Goal: Information Seeking & Learning: Learn about a topic

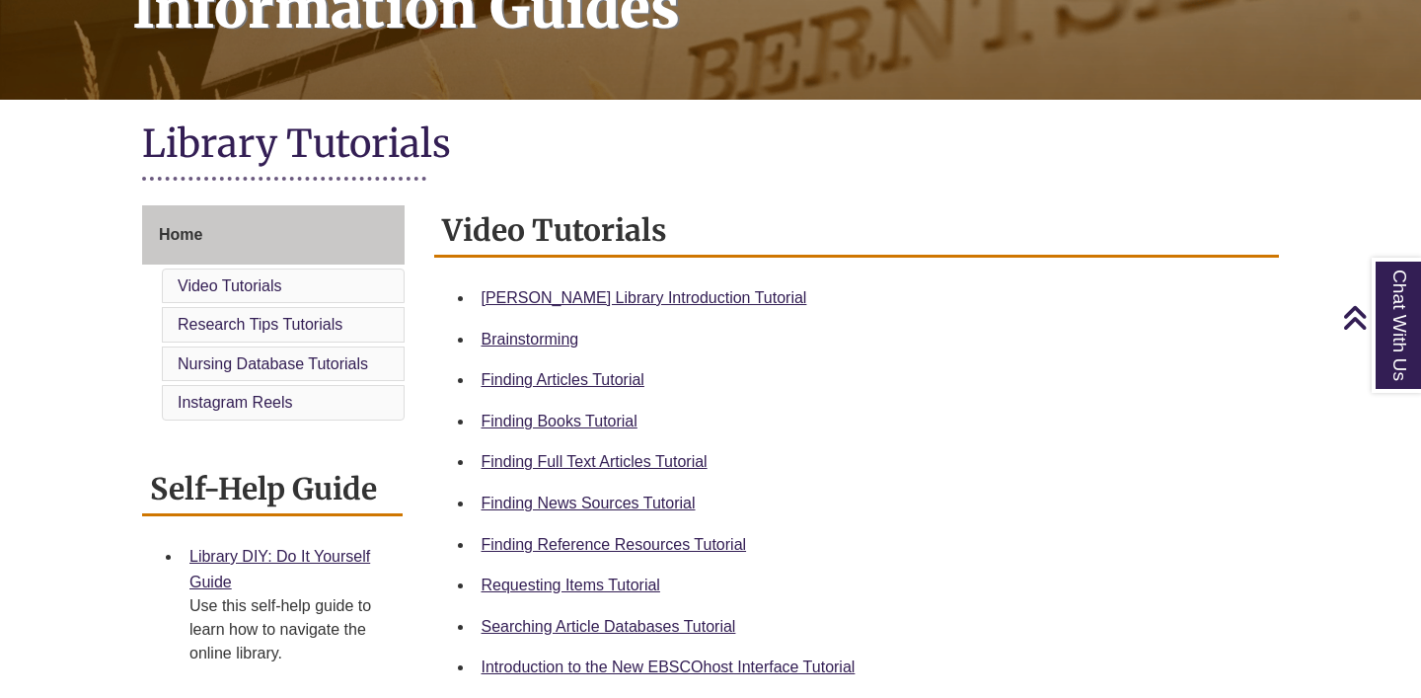
scroll to position [91, 0]
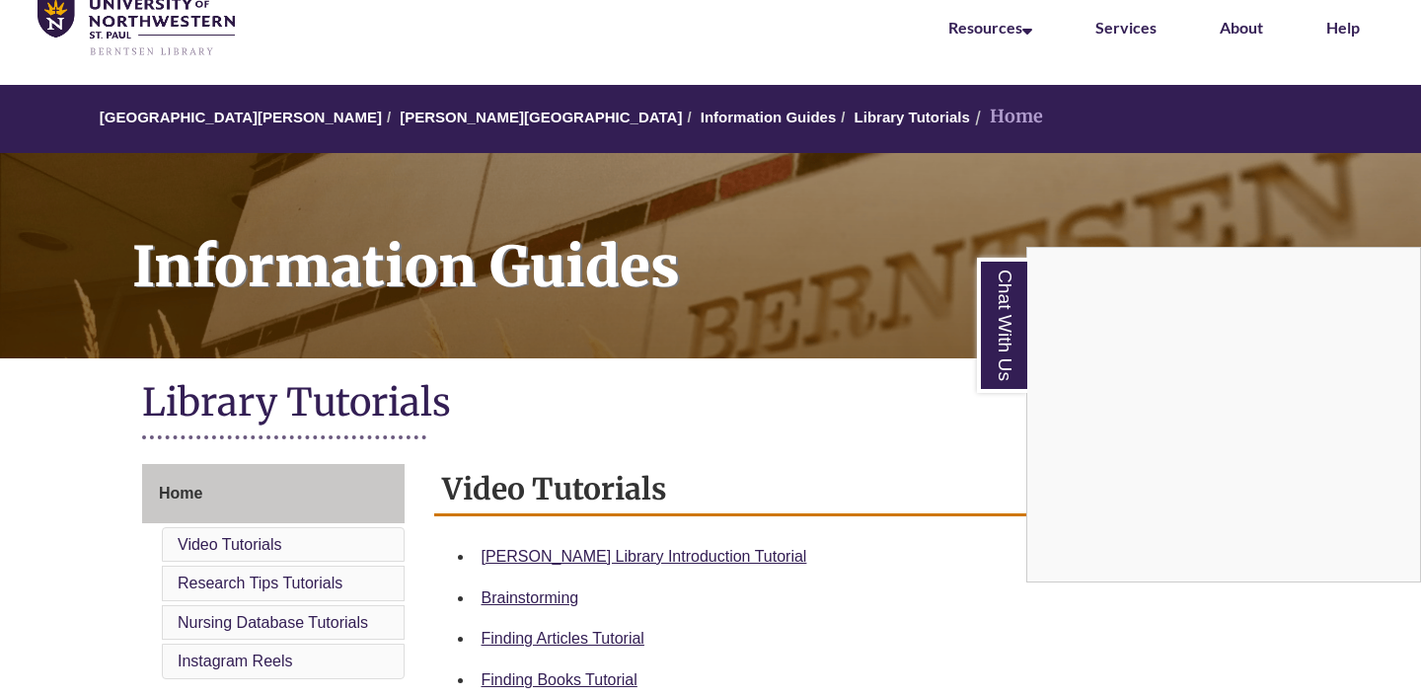
click at [583, 558] on div "Chat With Us" at bounding box center [710, 349] width 1421 height 698
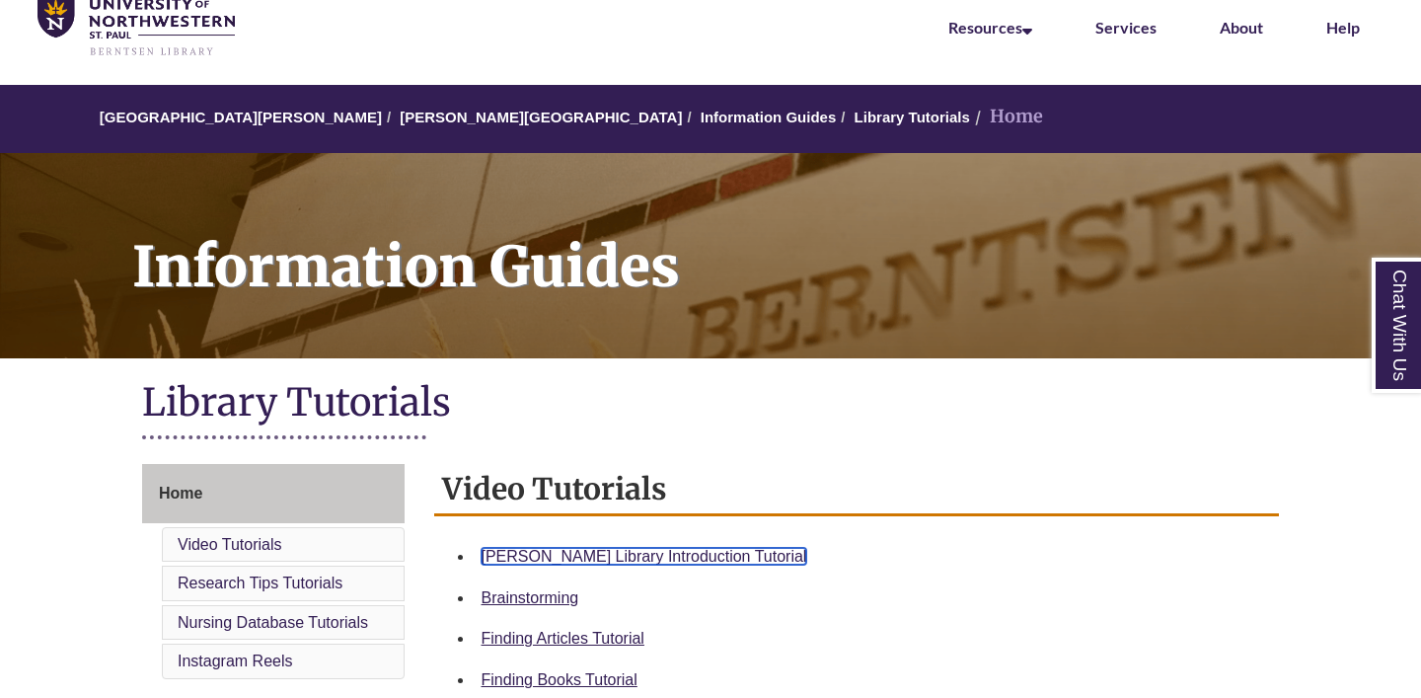
click at [551, 557] on link "[PERSON_NAME] Library Introduction Tutorial" at bounding box center [644, 556] width 326 height 17
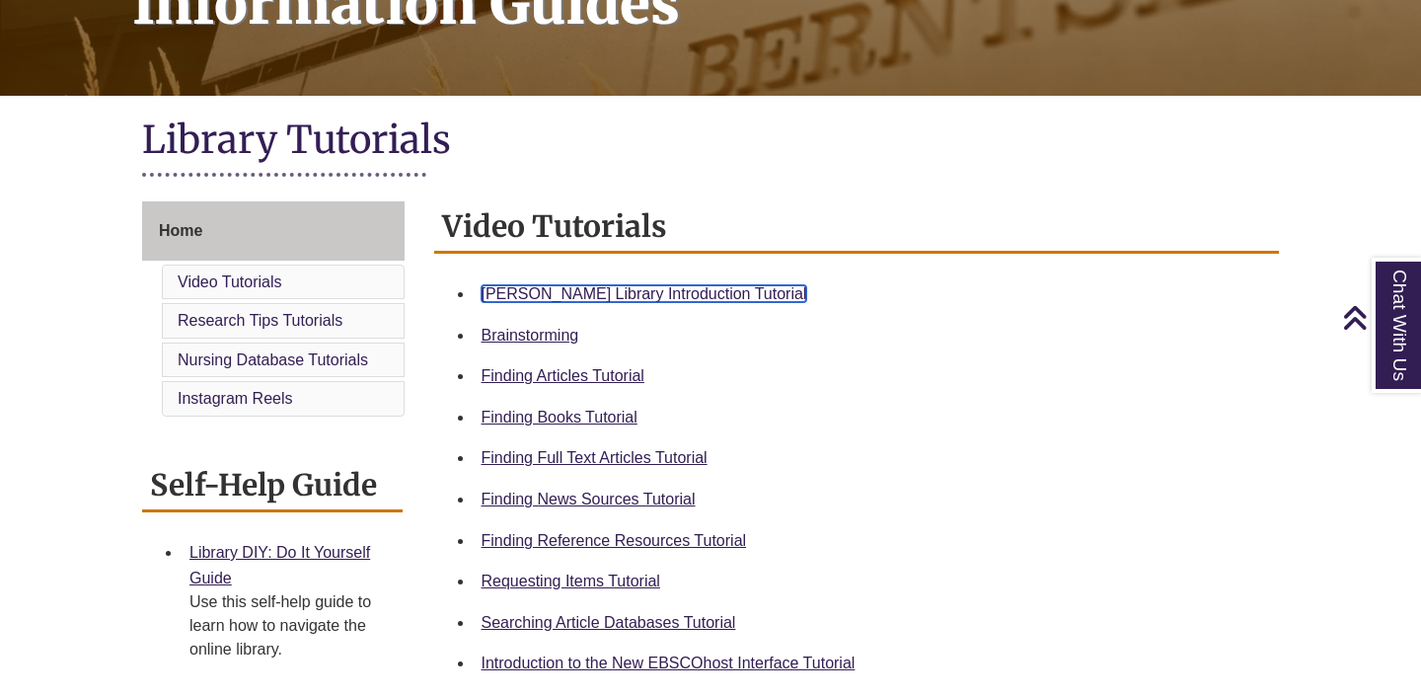
scroll to position [355, 0]
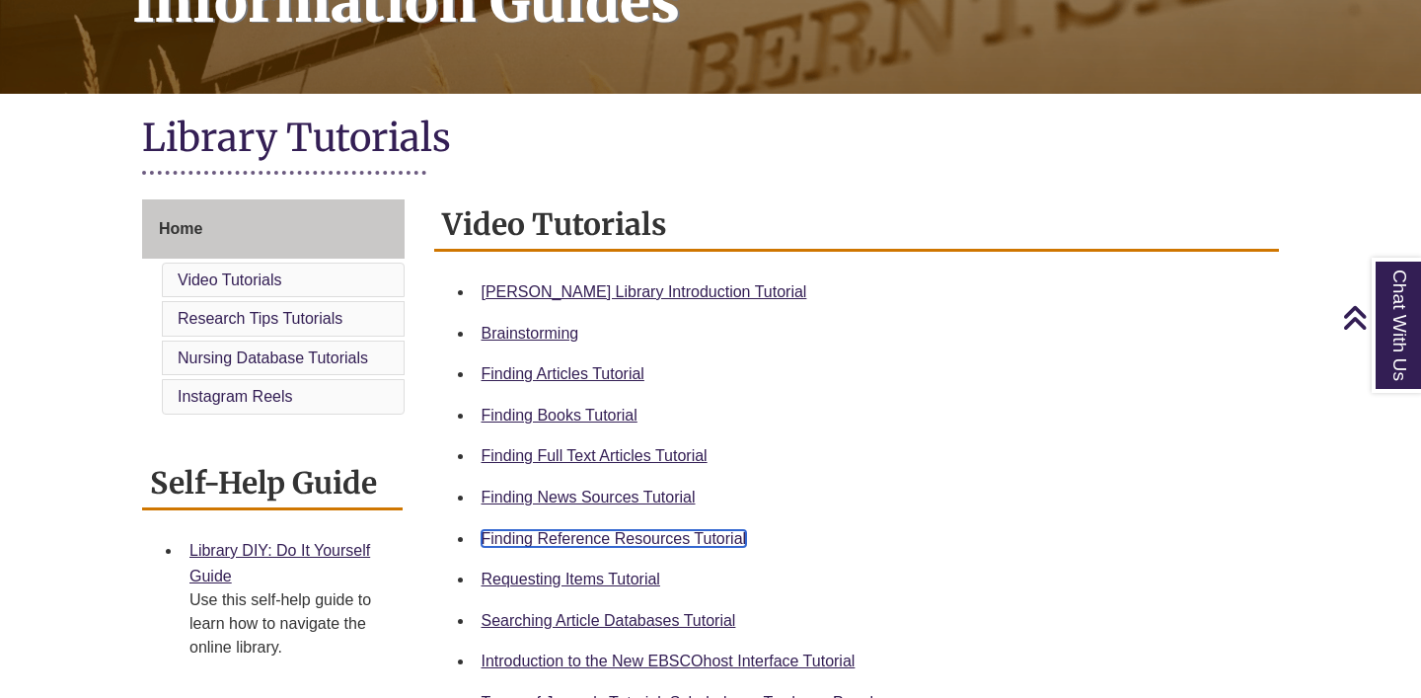
click at [579, 540] on link "Finding Reference Resources Tutorial" at bounding box center [613, 538] width 265 height 17
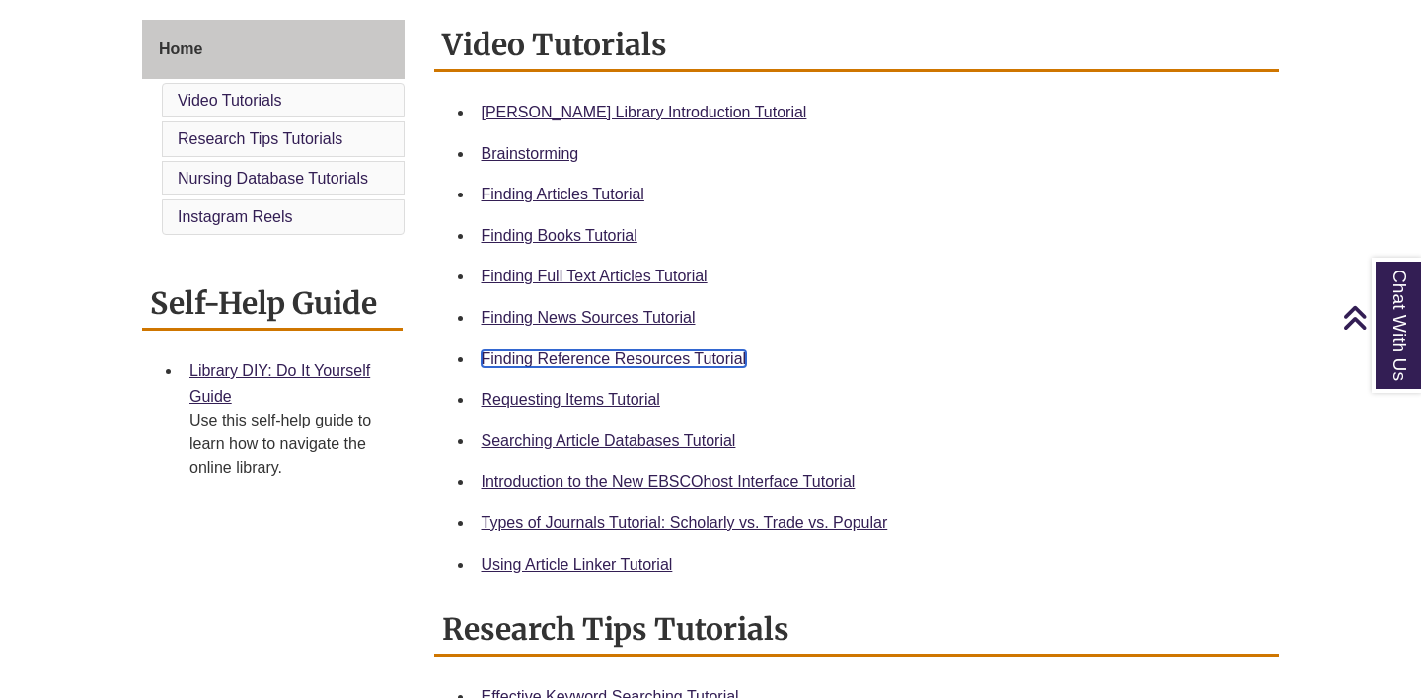
scroll to position [557, 0]
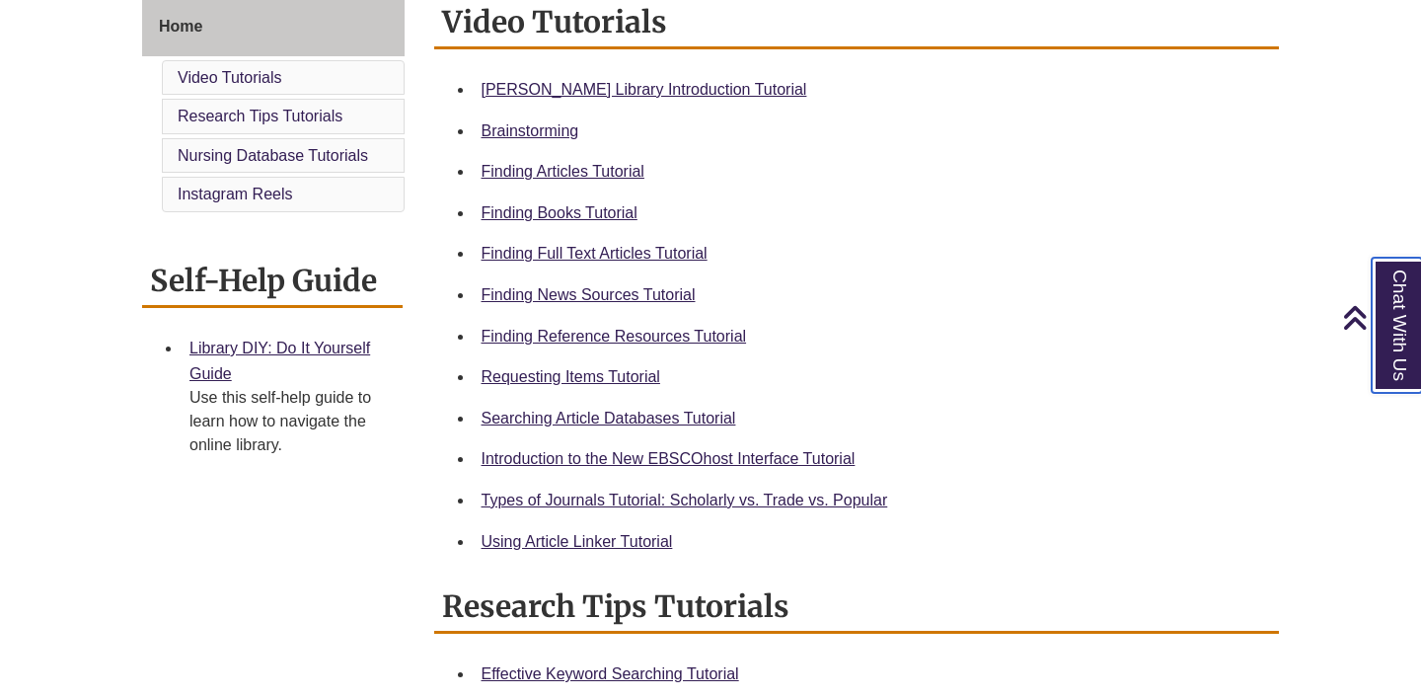
click at [1387, 365] on link "Chat With Us" at bounding box center [1396, 324] width 50 height 135
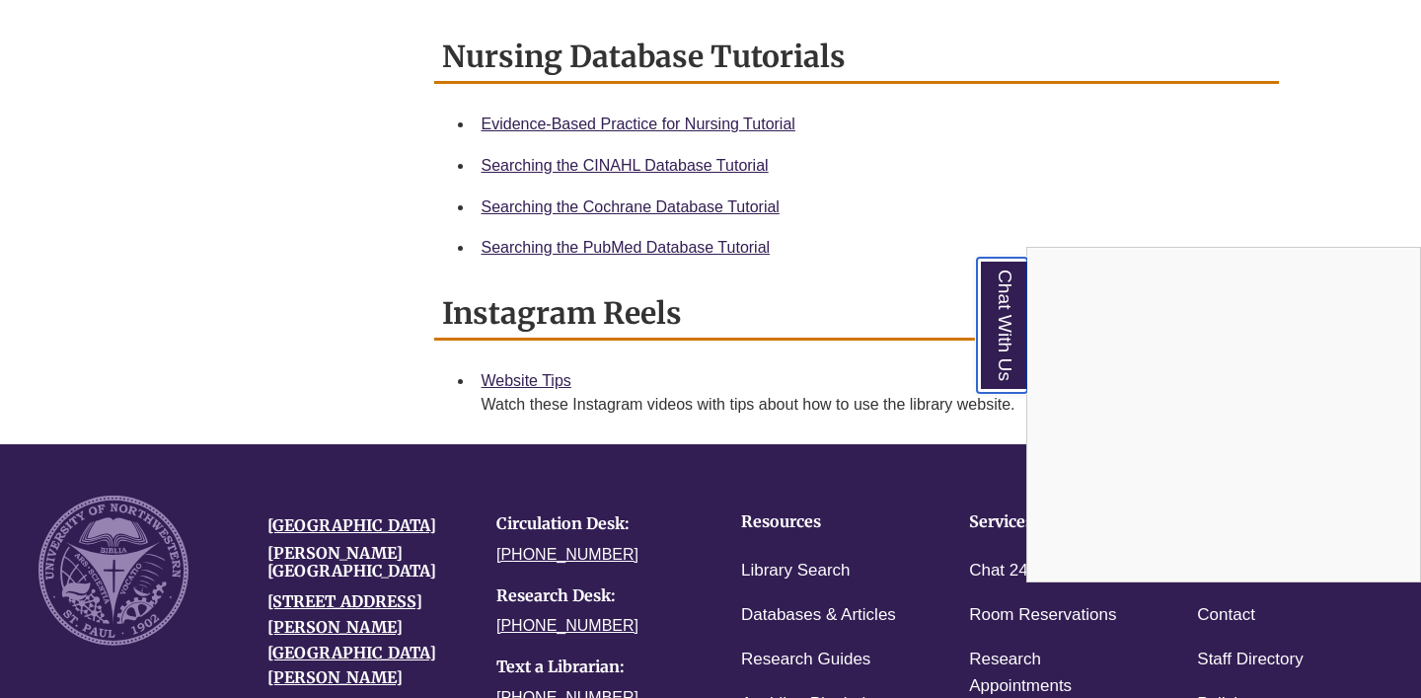
scroll to position [1285, 0]
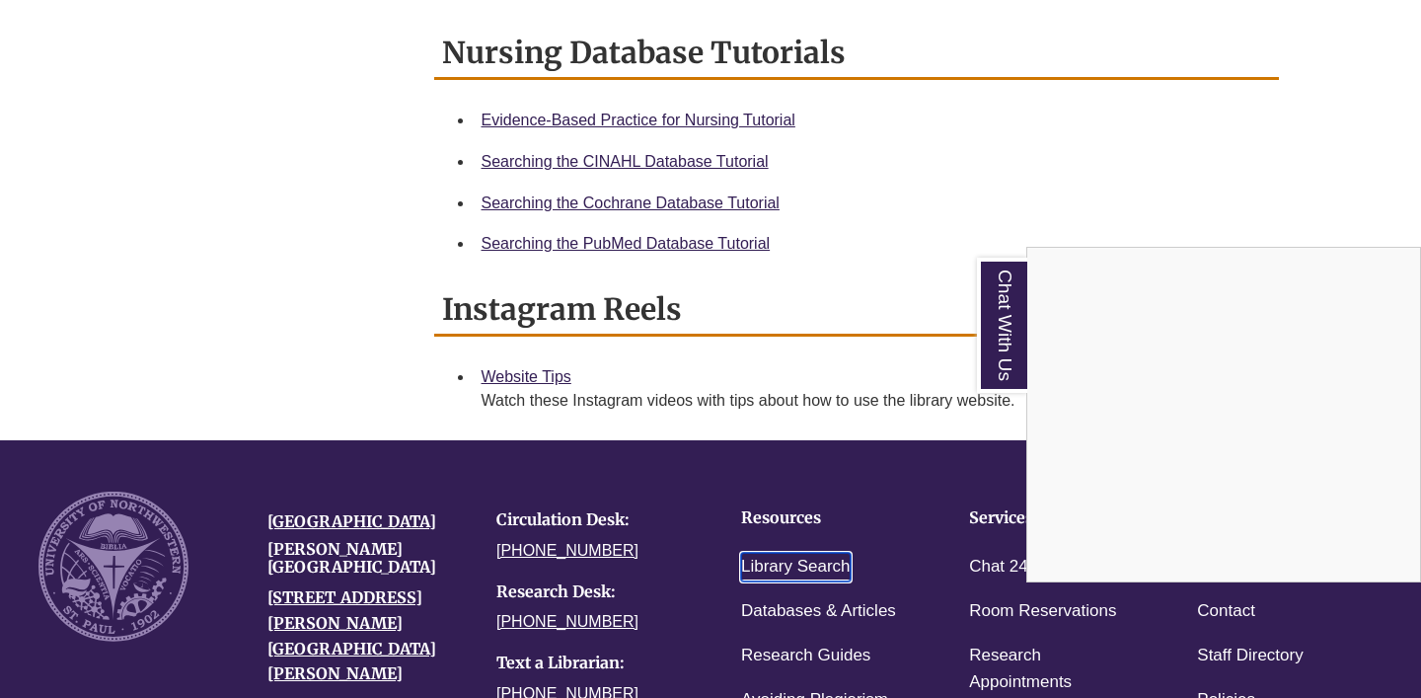
click at [776, 569] on link "Library Search" at bounding box center [796, 566] width 110 height 29
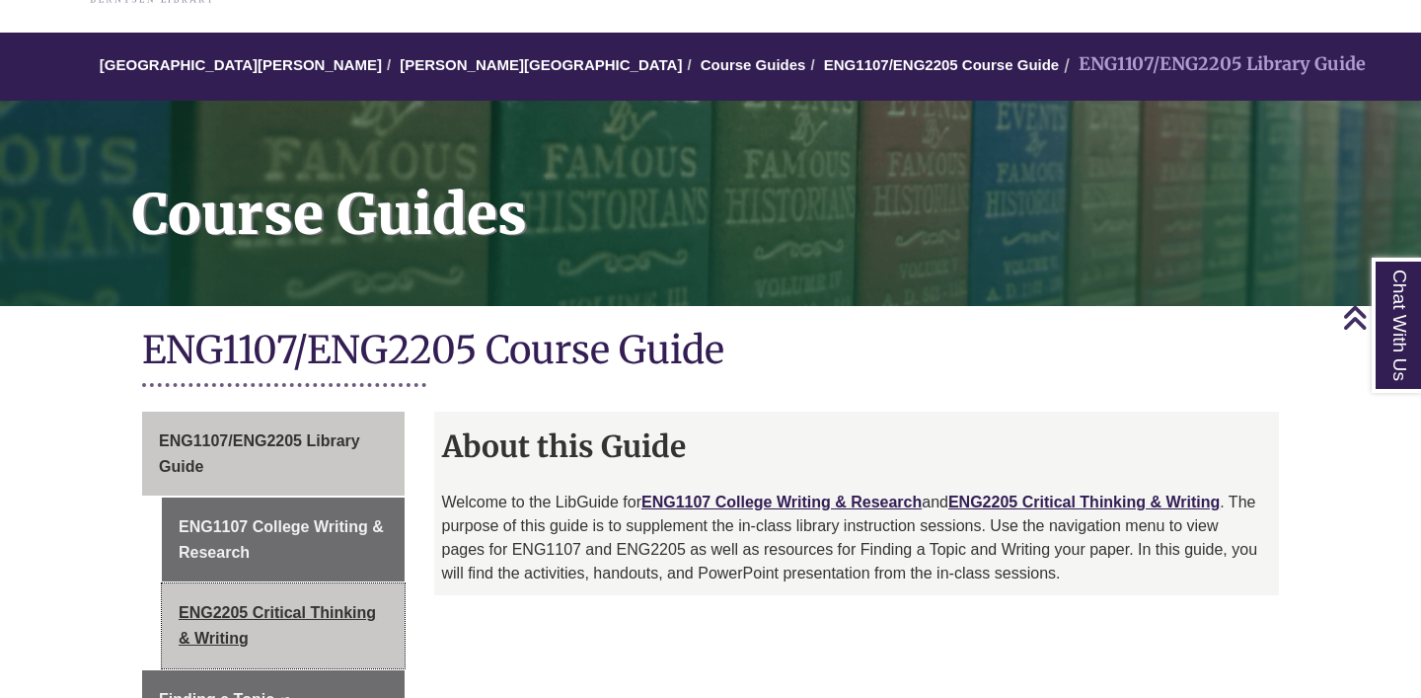
scroll to position [4, 0]
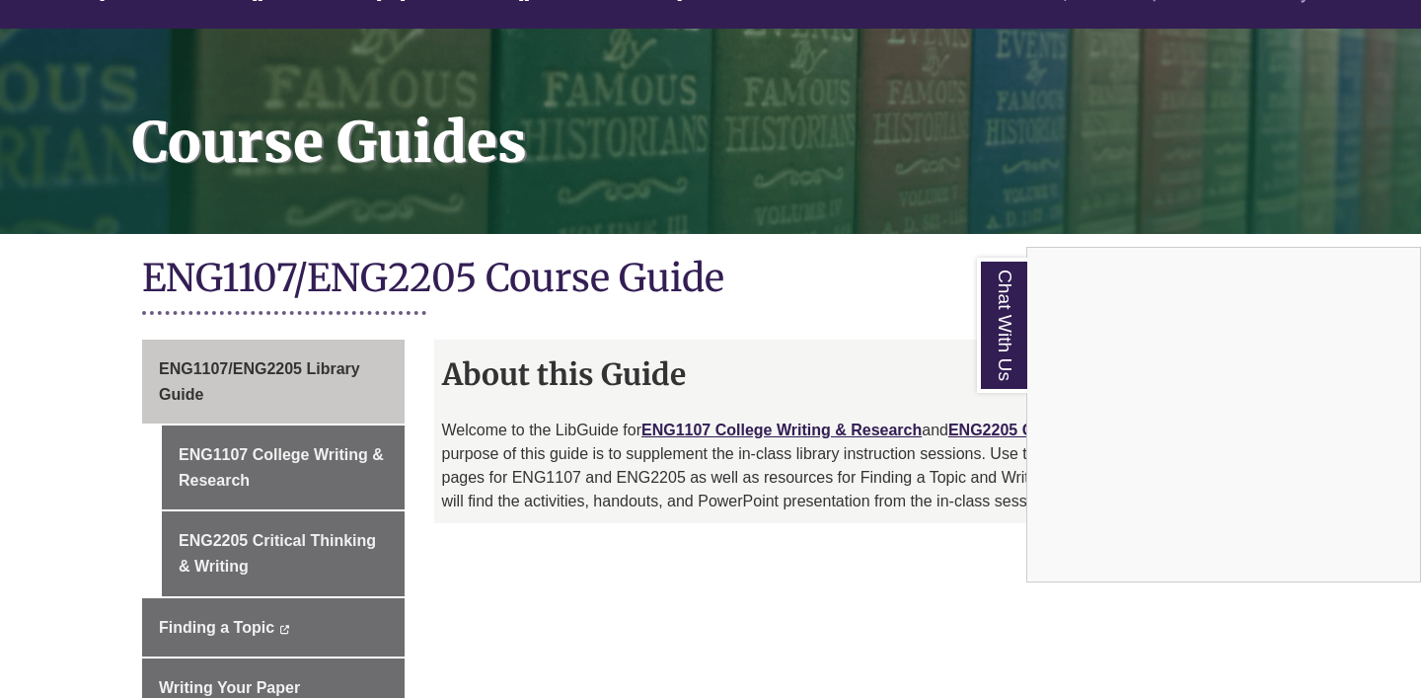
scroll to position [200, 0]
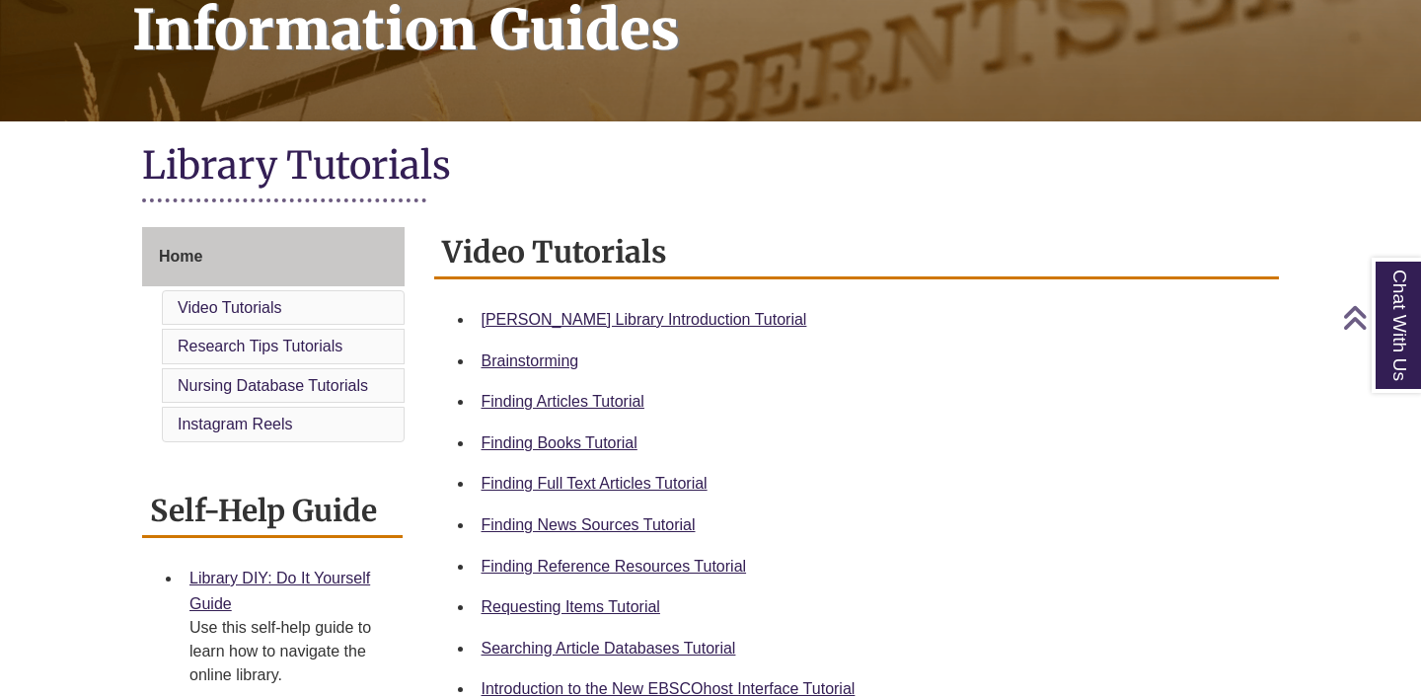
scroll to position [342, 0]
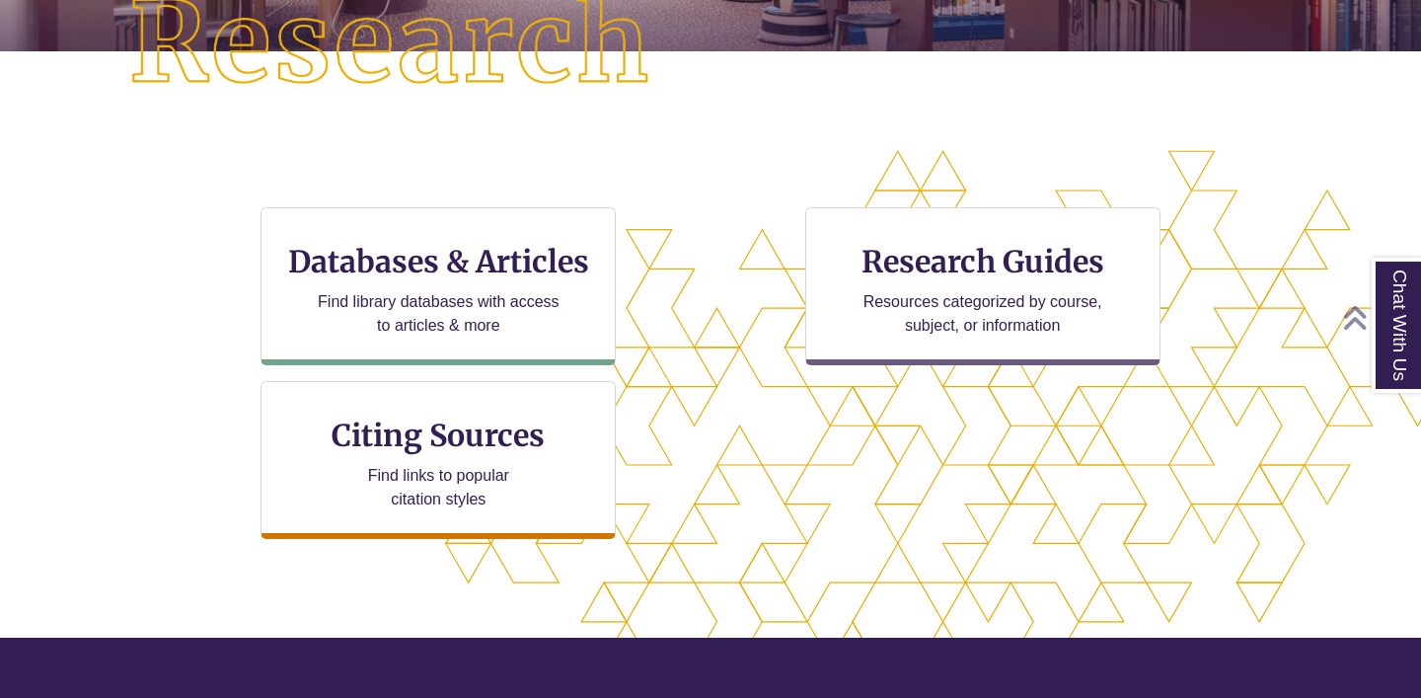
scroll to position [523, 0]
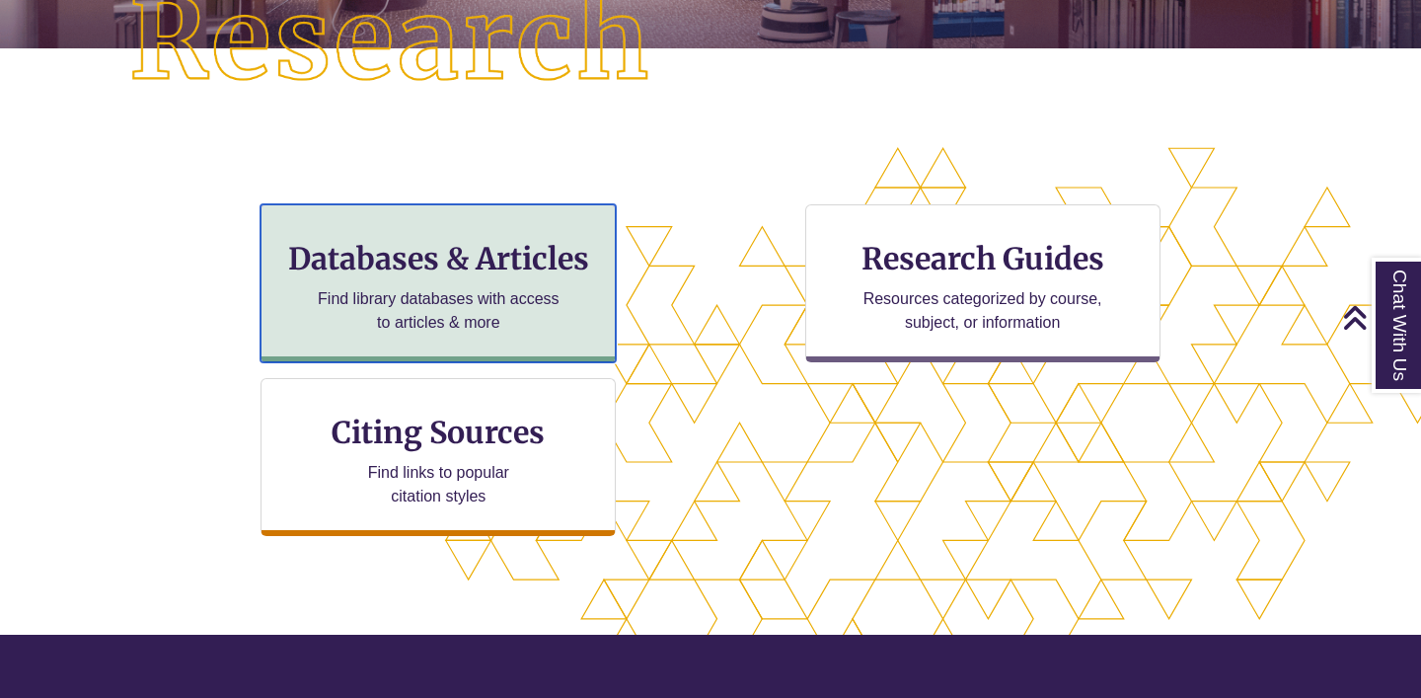
click at [533, 282] on div "Databases & Articles Find library databases with access to articles & more" at bounding box center [437, 283] width 355 height 158
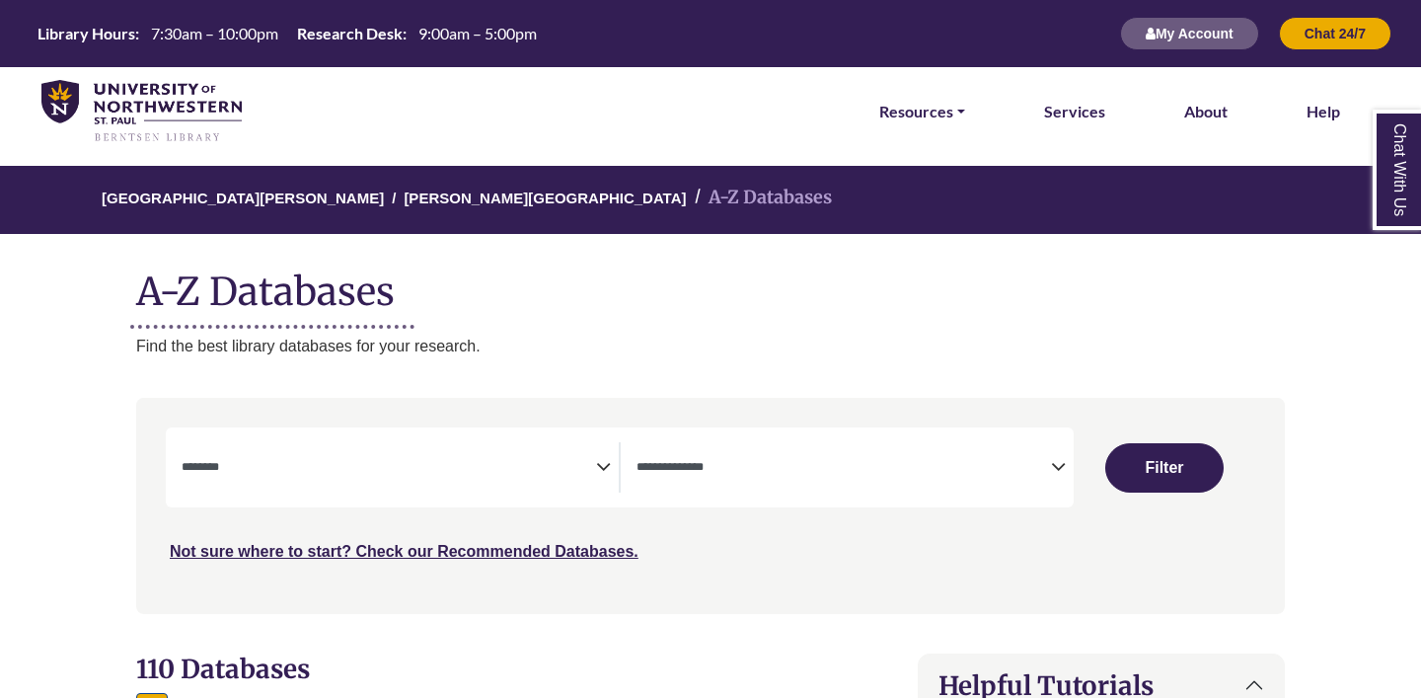
select select "Database Subject Filter"
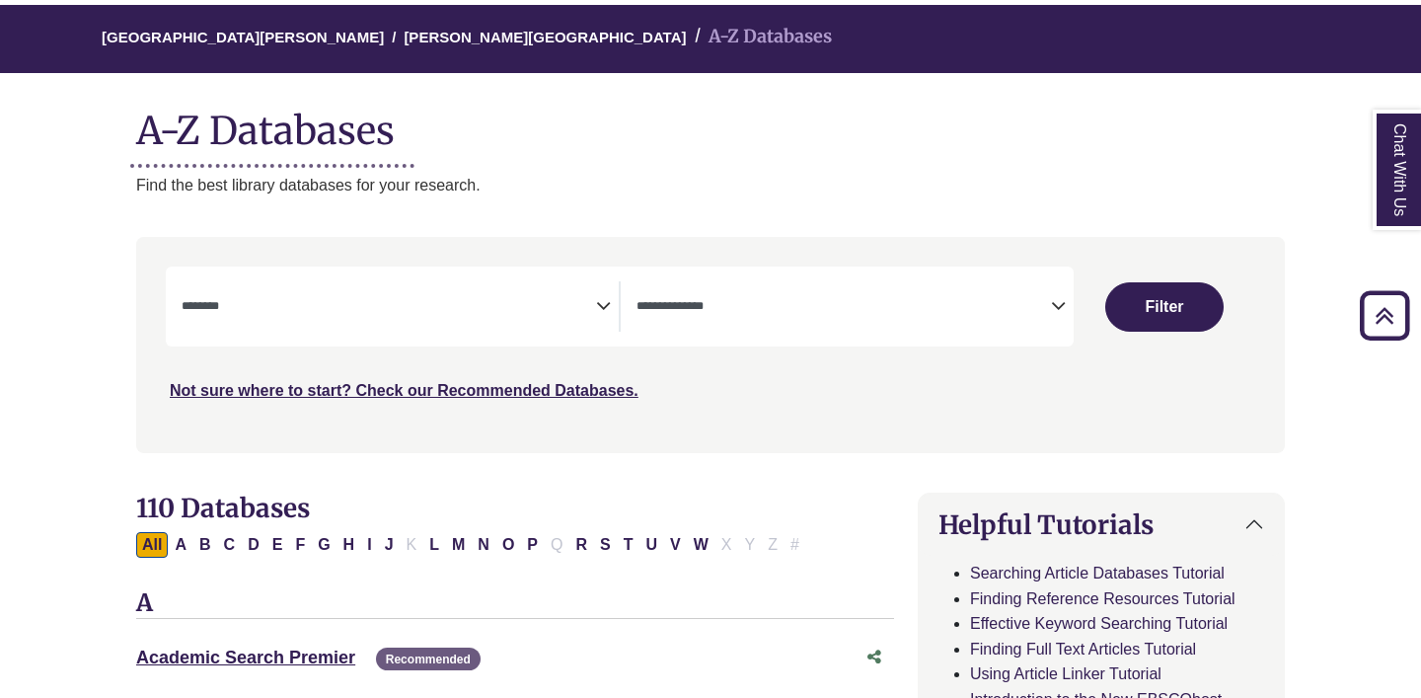
scroll to position [159, 0]
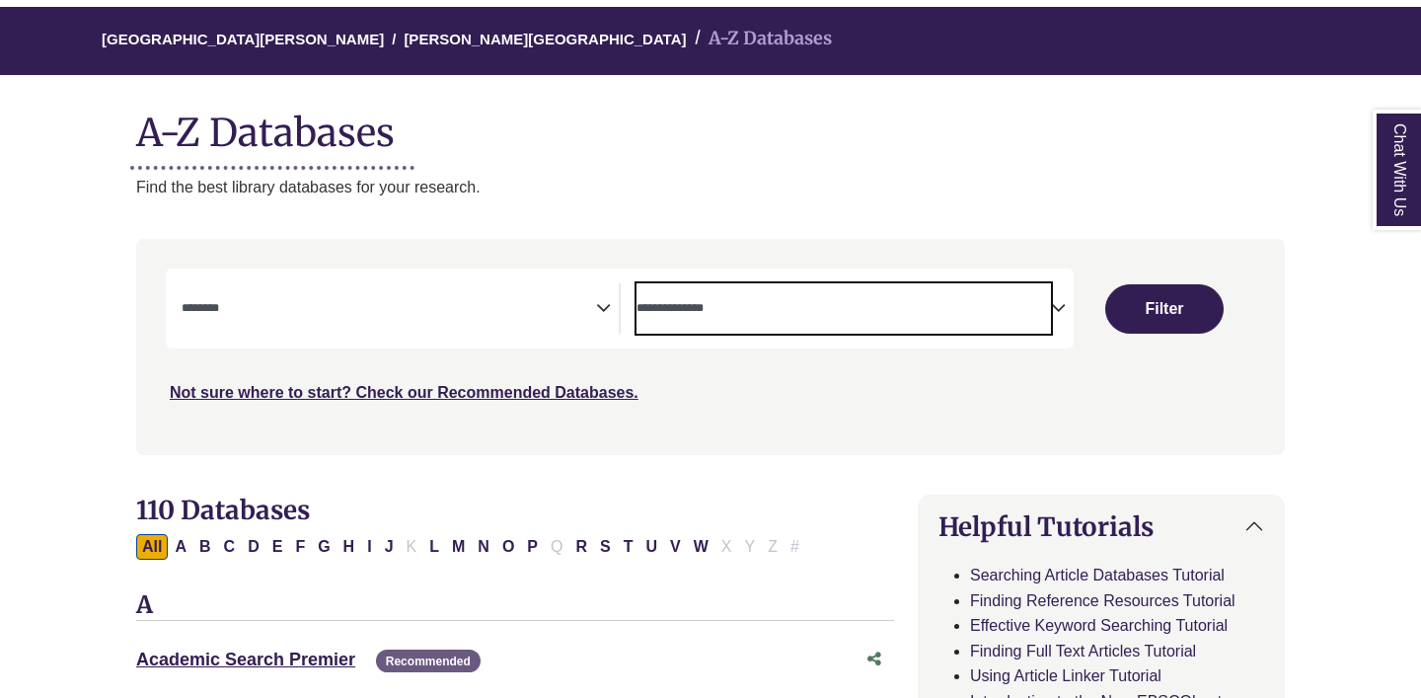
click at [644, 309] on textarea "Search" at bounding box center [843, 310] width 414 height 16
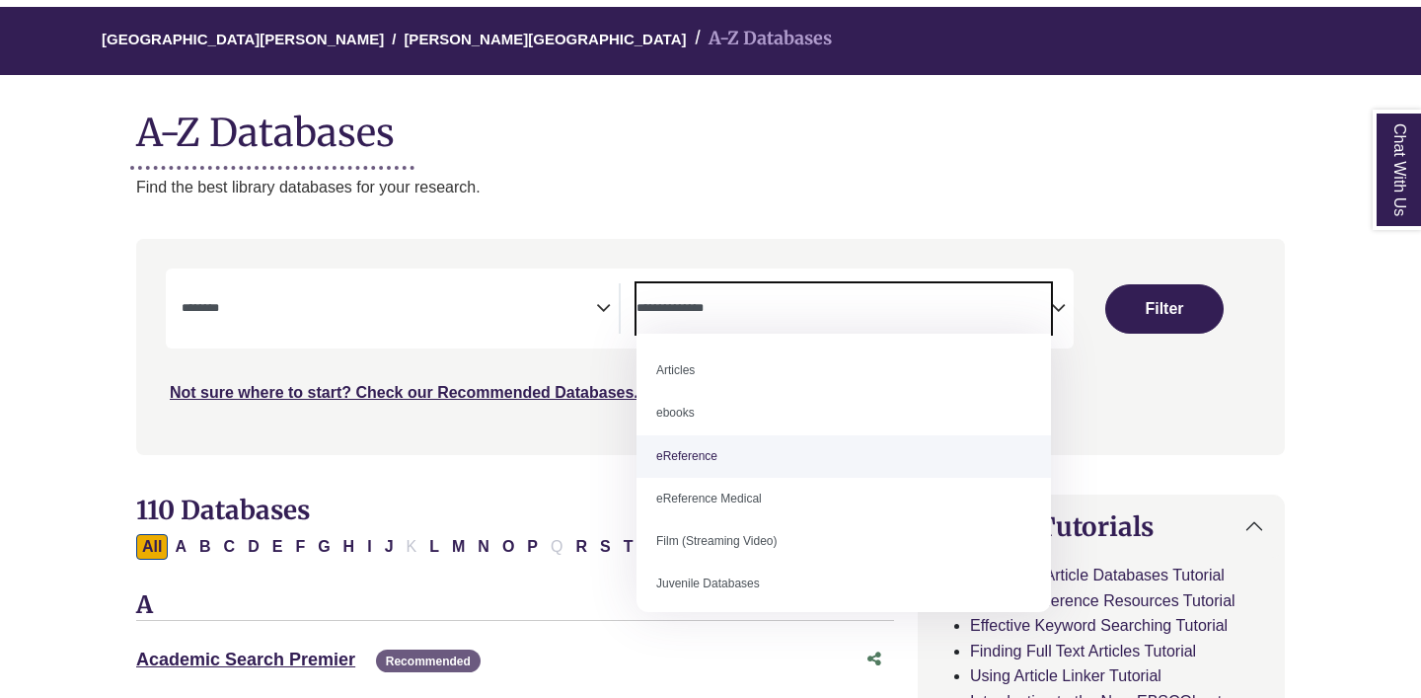
select select "*****"
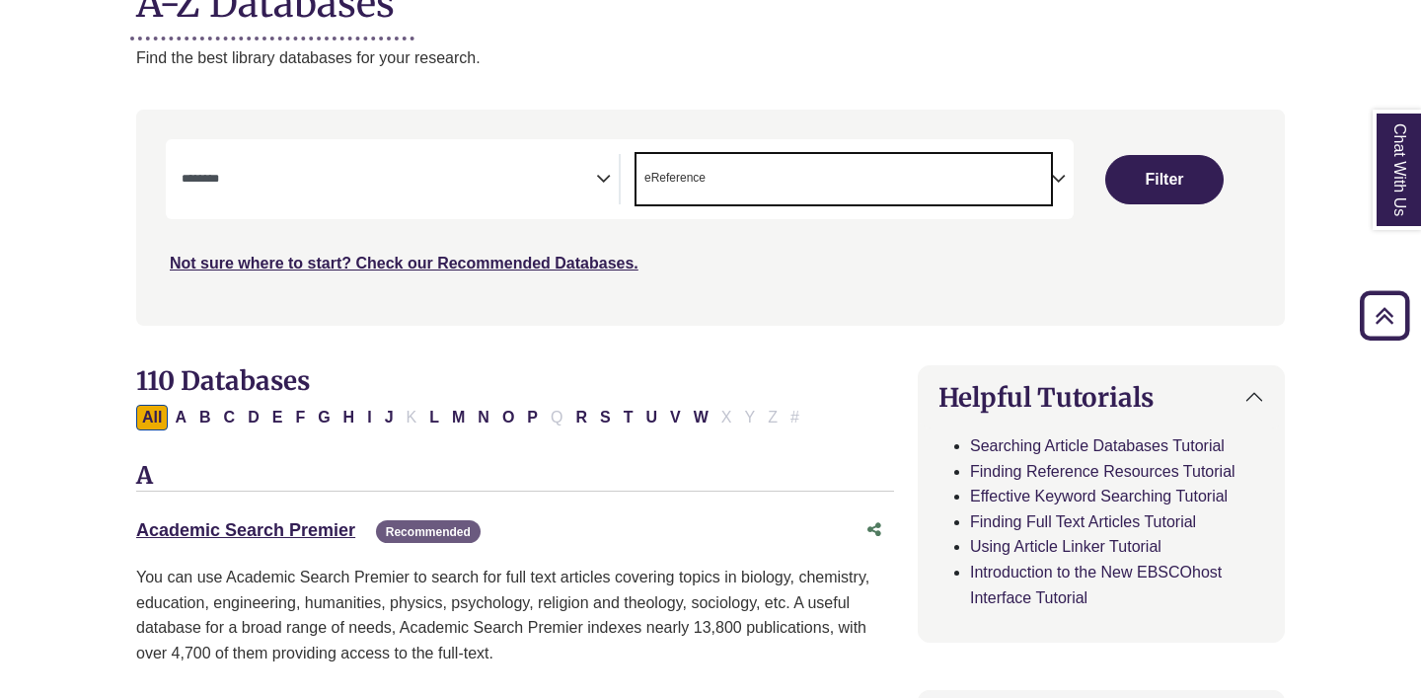
scroll to position [322, 0]
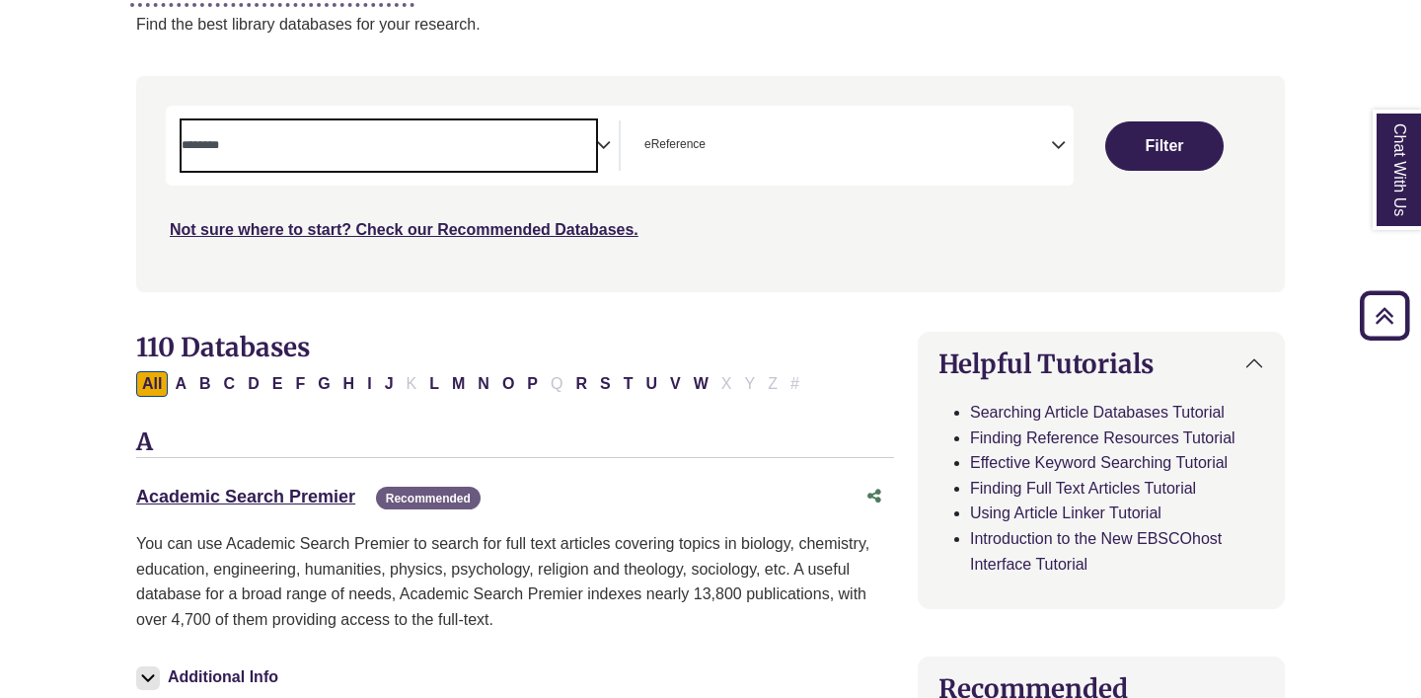
click at [509, 143] on textarea "Search" at bounding box center [389, 147] width 414 height 16
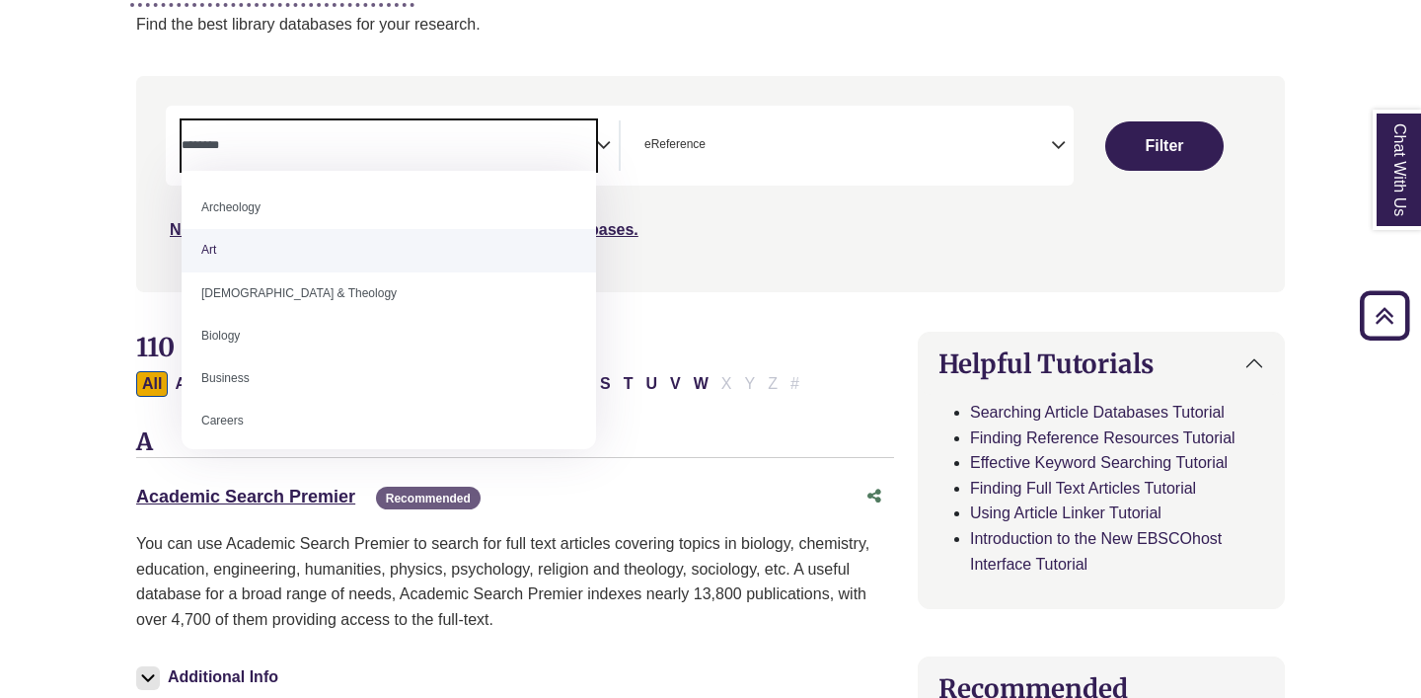
select select "*****"
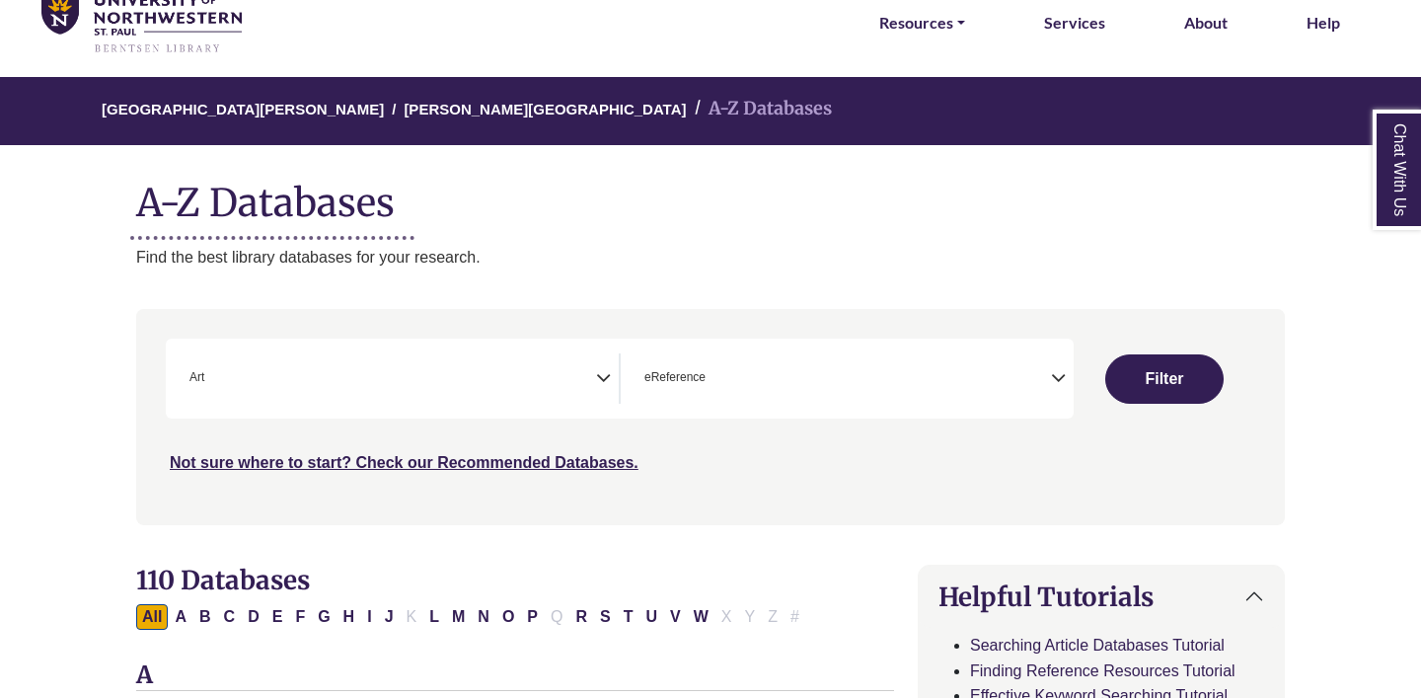
scroll to position [200, 0]
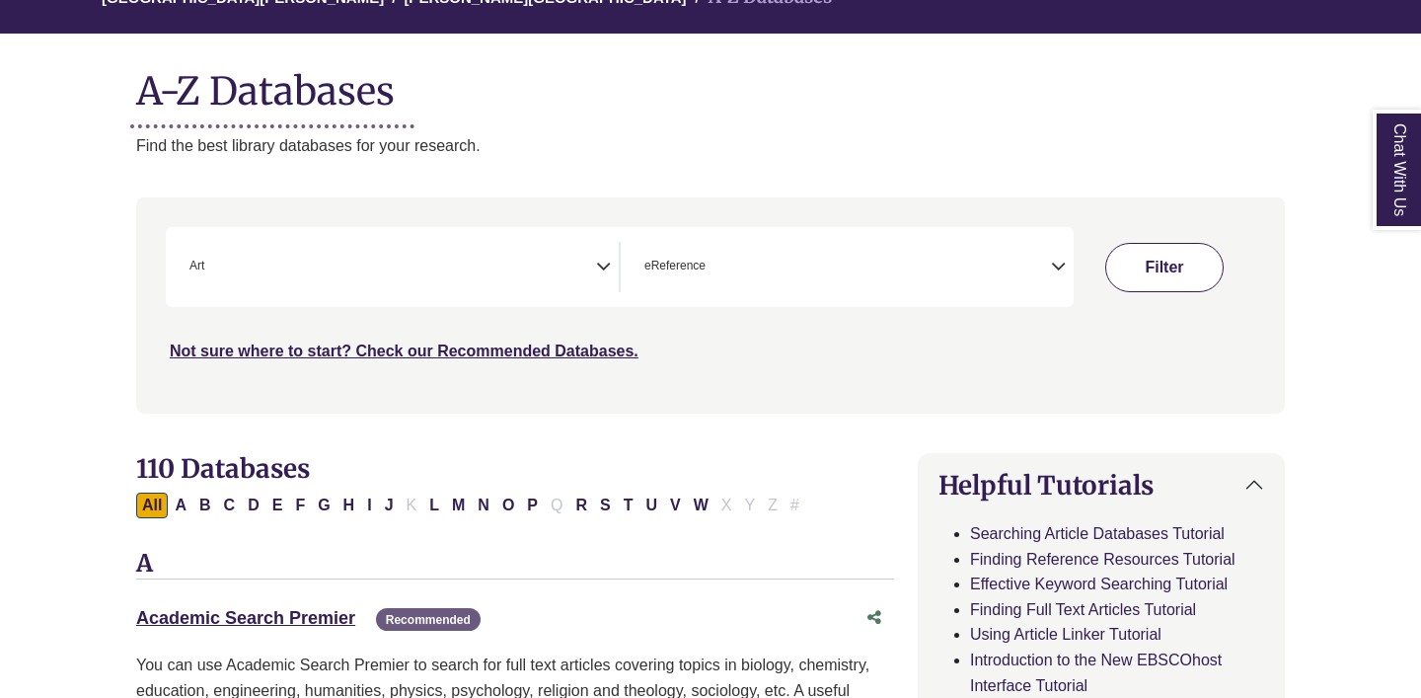
click at [1131, 270] on button "Filter" at bounding box center [1164, 267] width 118 height 49
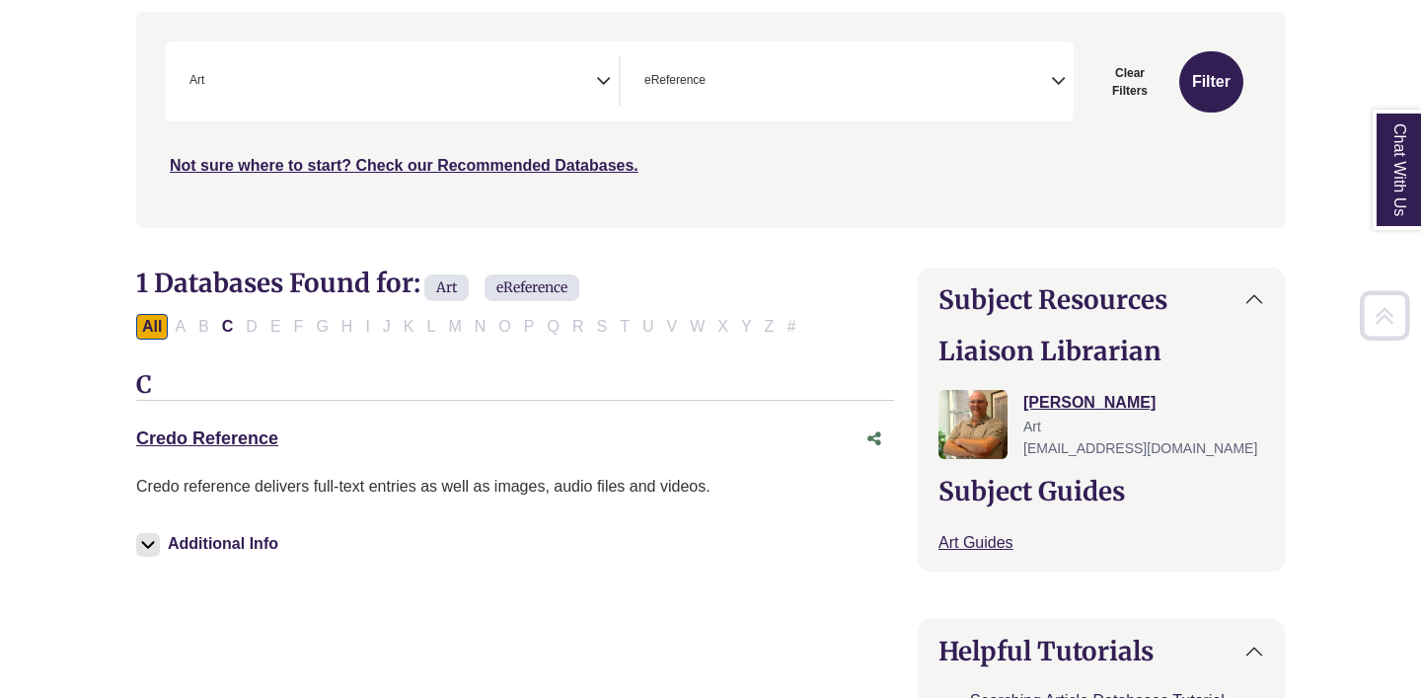
scroll to position [395, 0]
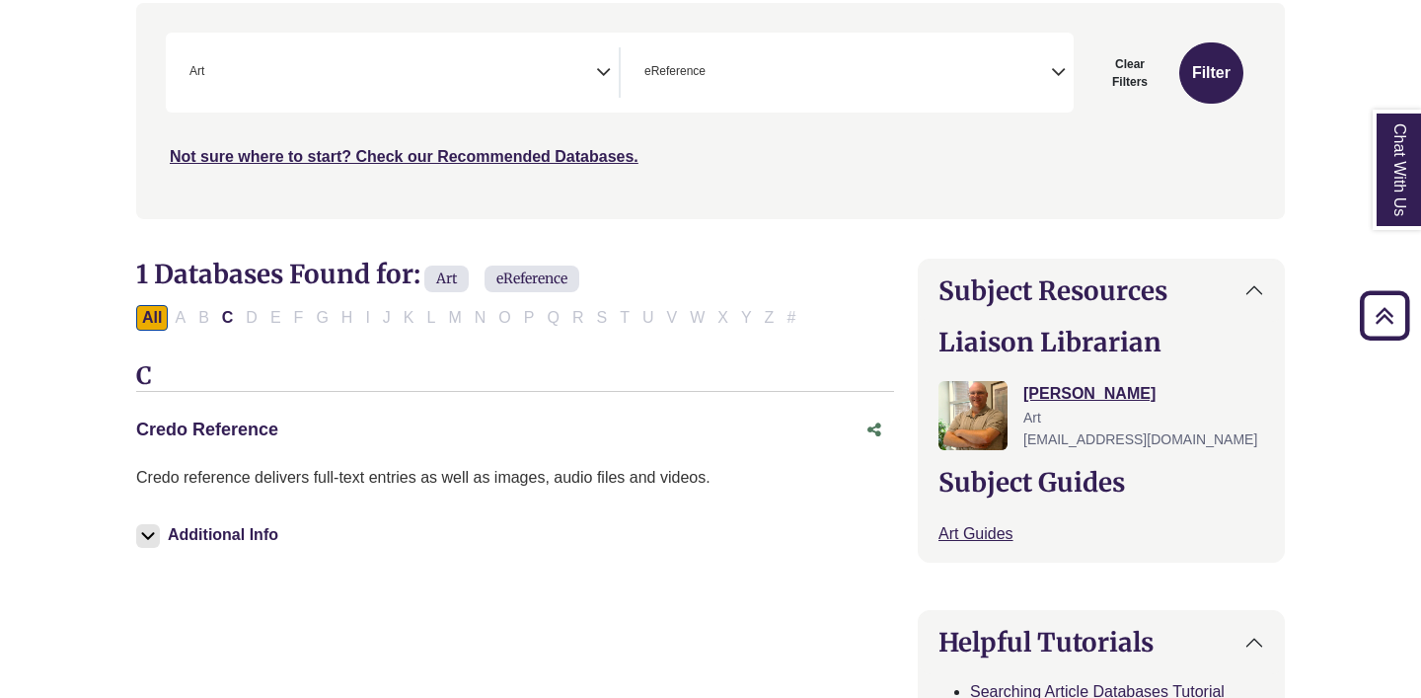
click at [252, 430] on link "Credo Reference This link opens in a new window" at bounding box center [207, 429] width 142 height 20
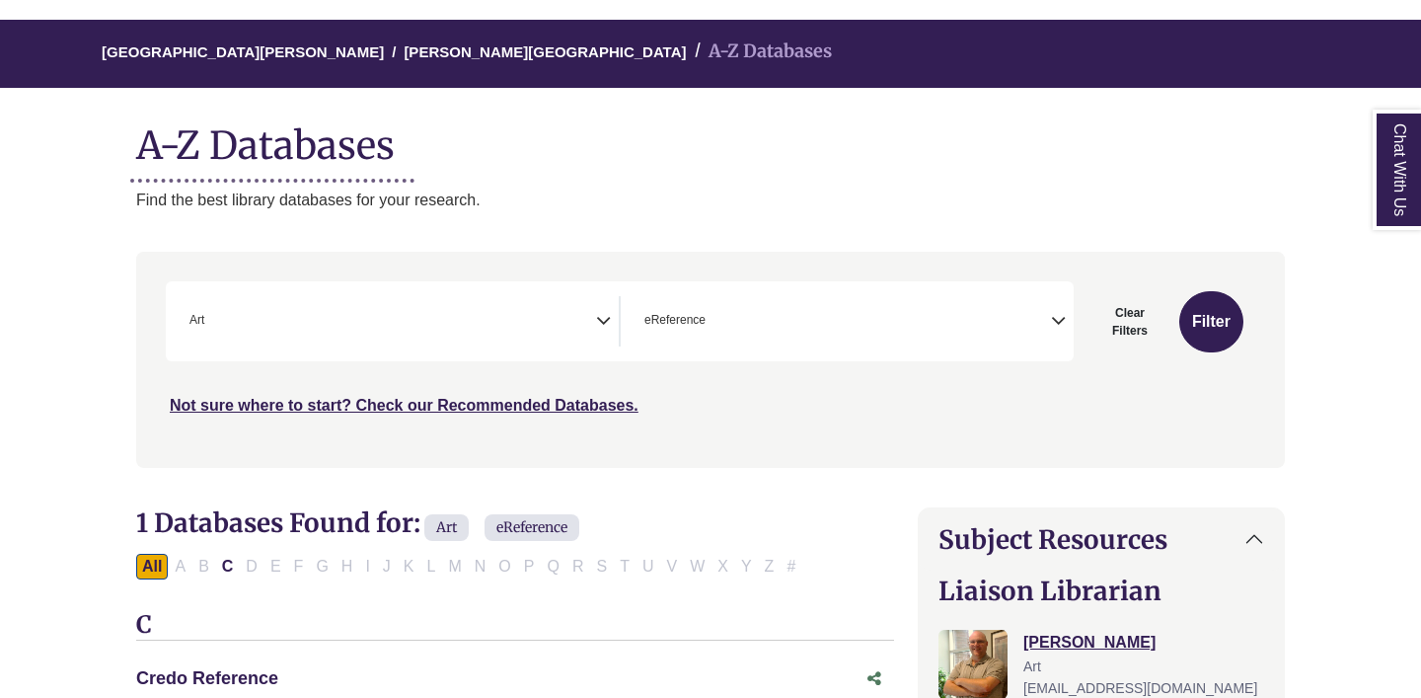
scroll to position [0, 0]
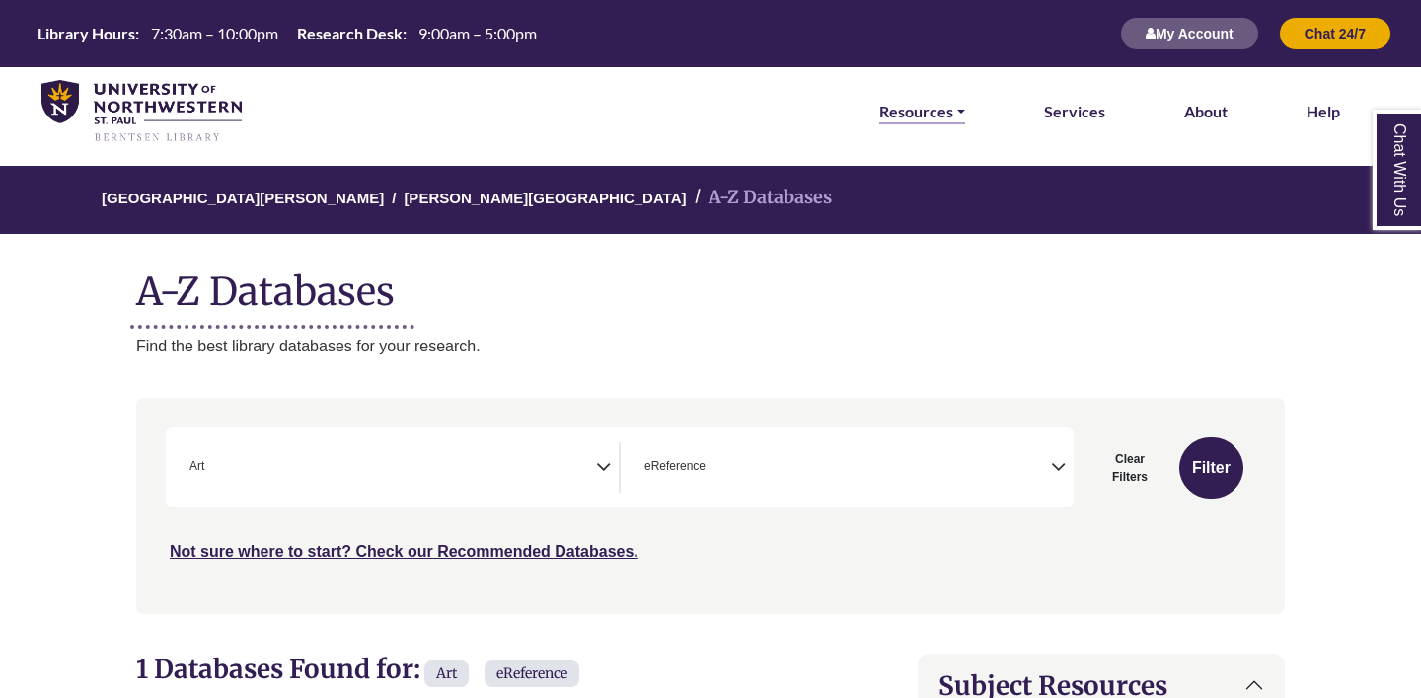
click at [943, 108] on link "Resources" at bounding box center [922, 112] width 86 height 26
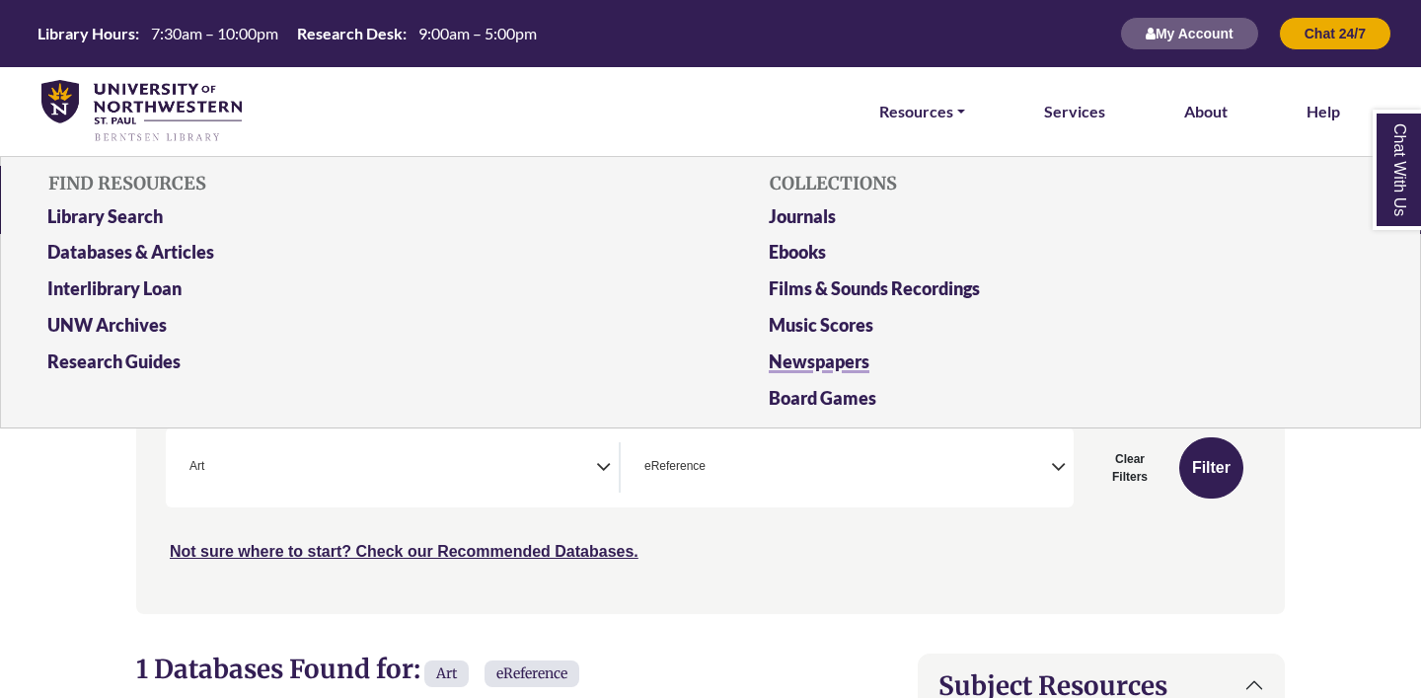
click at [839, 355] on link "Newspapers" at bounding box center [1071, 365] width 634 height 37
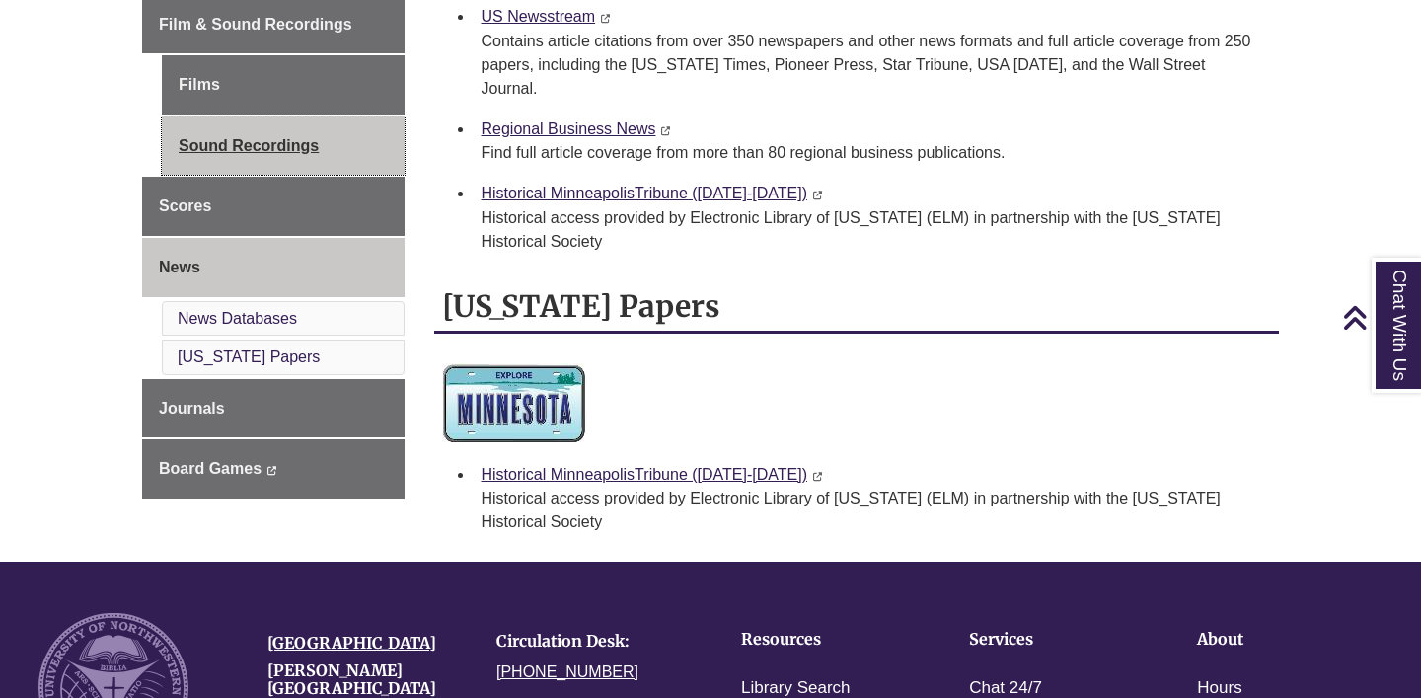
scroll to position [417, 0]
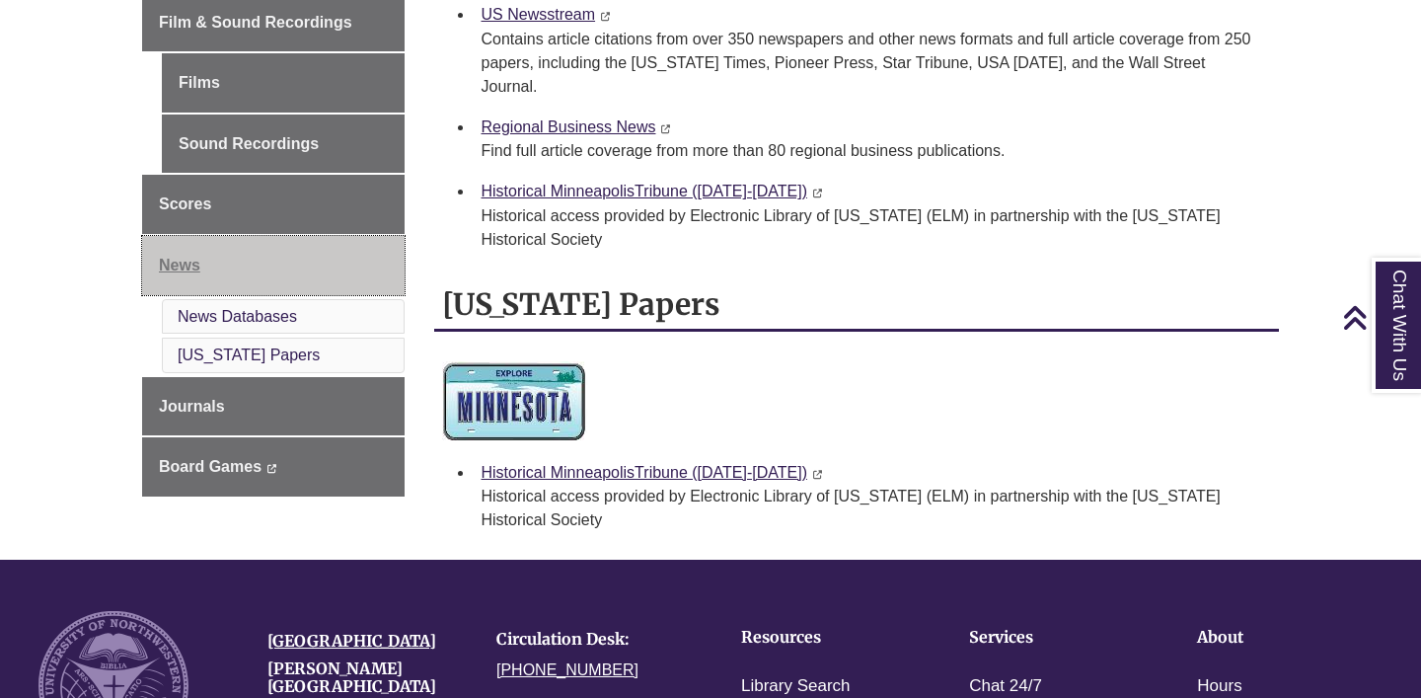
click at [252, 276] on link "News" at bounding box center [273, 265] width 262 height 59
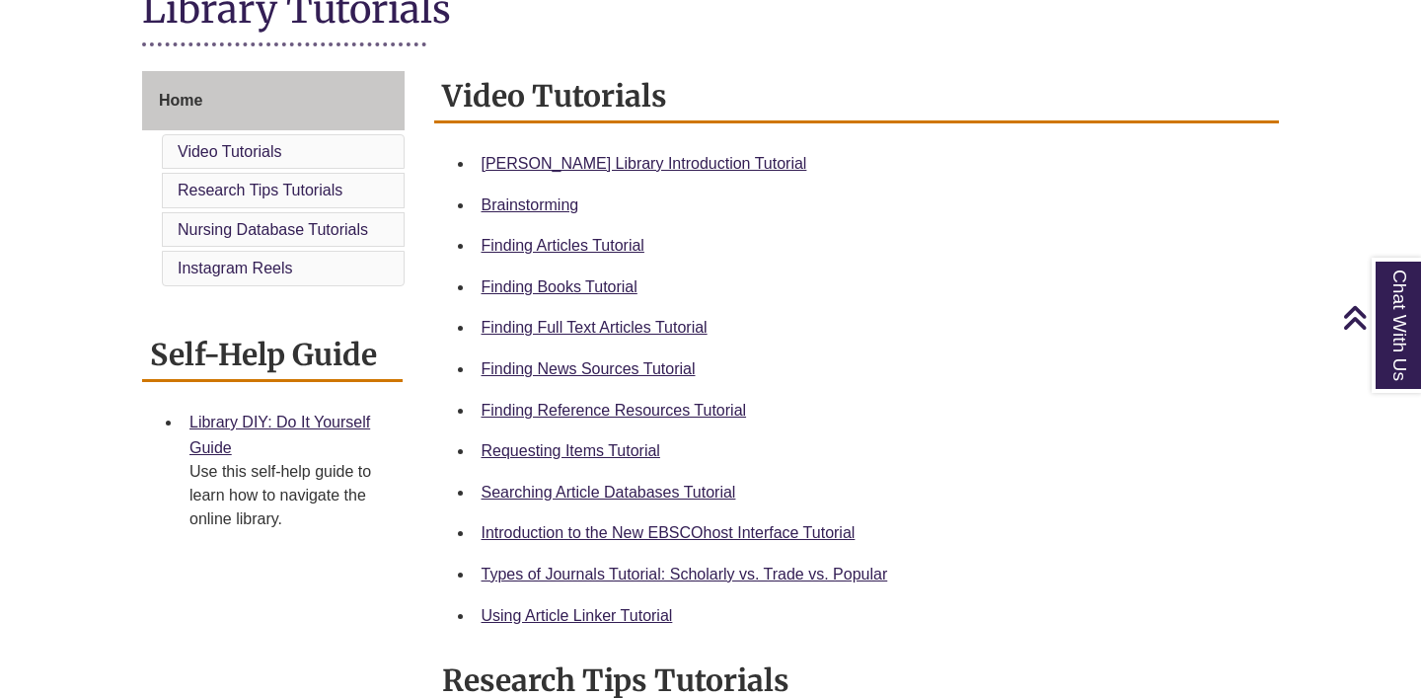
scroll to position [484, 0]
click at [516, 366] on link "Finding News Sources Tutorial" at bounding box center [588, 367] width 214 height 17
